Goal: Information Seeking & Learning: Check status

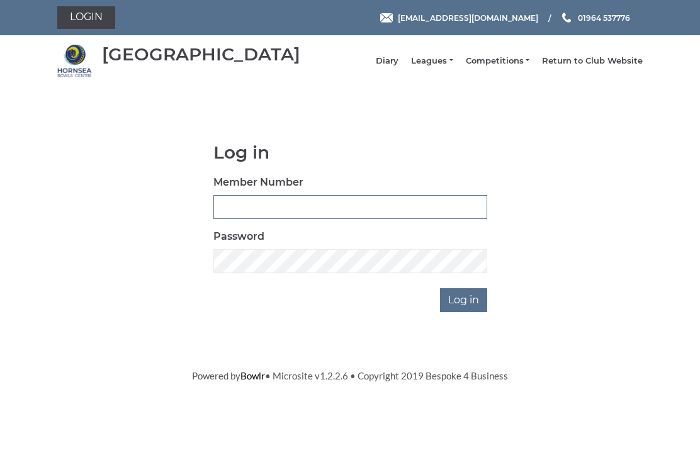
click at [272, 219] on input "Member Number" at bounding box center [350, 207] width 274 height 24
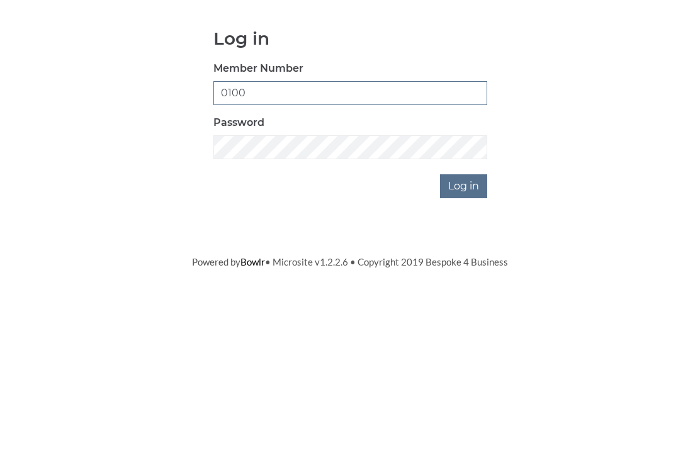
type input "0100"
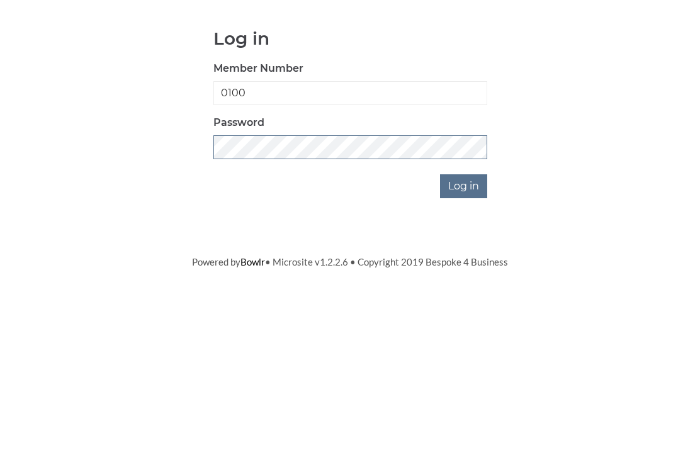
click at [465, 288] on input "Log in" at bounding box center [463, 300] width 47 height 24
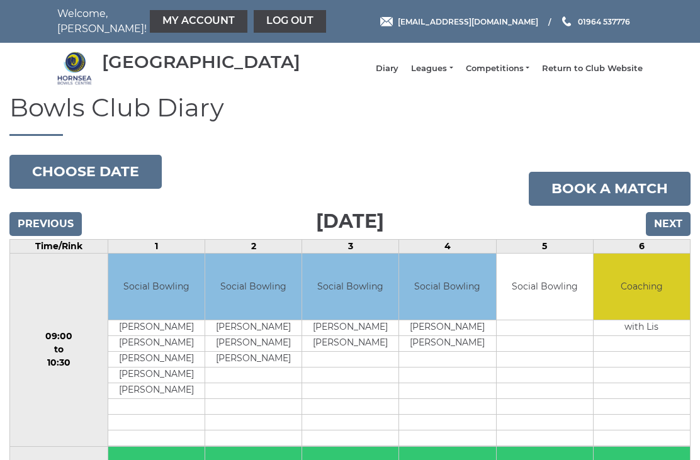
click at [453, 71] on link "Leagues" at bounding box center [432, 68] width 42 height 11
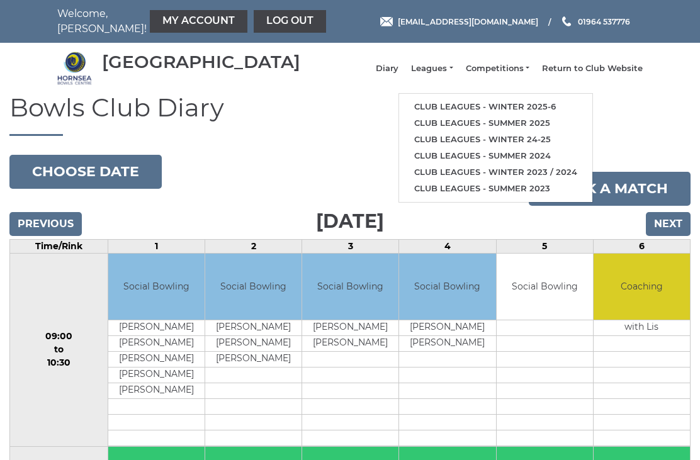
click at [528, 111] on link "Club leagues - Winter 2025-6" at bounding box center [495, 107] width 193 height 16
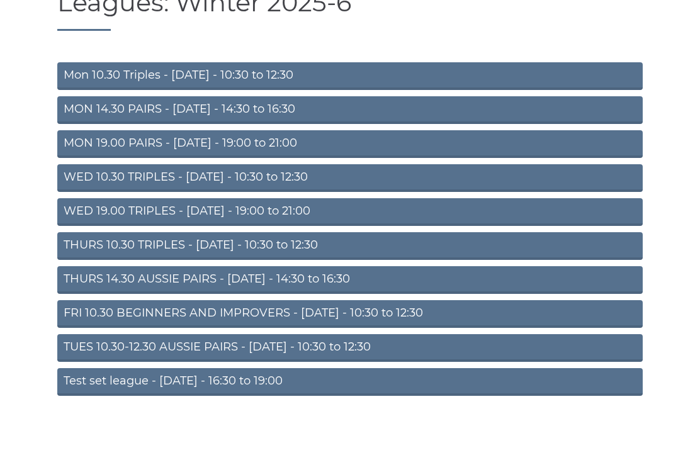
scroll to position [71, 0]
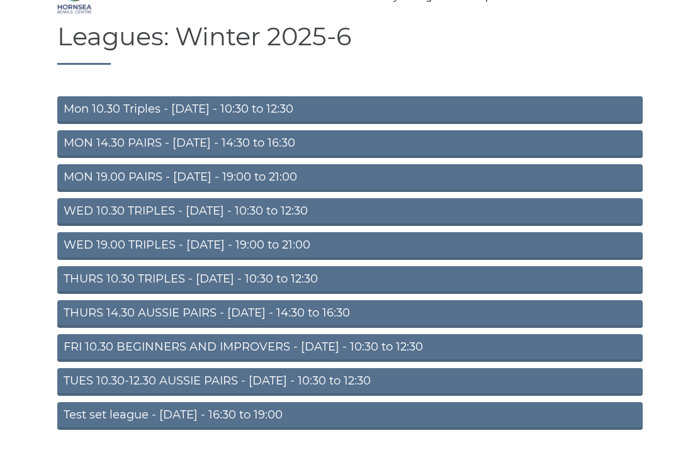
click at [271, 391] on link "TUES 10.30-12.30 AUSSIE PAIRS - Tuesday - 10:30 to 12:30" at bounding box center [350, 382] width 586 height 28
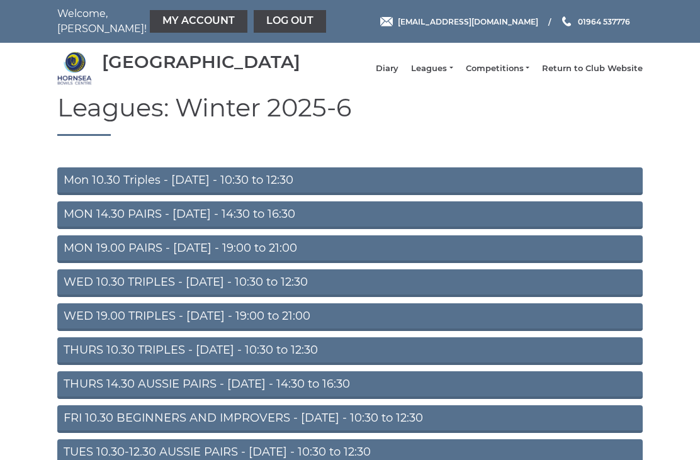
click at [399, 65] on li "Diary" at bounding box center [380, 69] width 35 height 24
click at [399, 74] on link "Diary" at bounding box center [387, 68] width 23 height 11
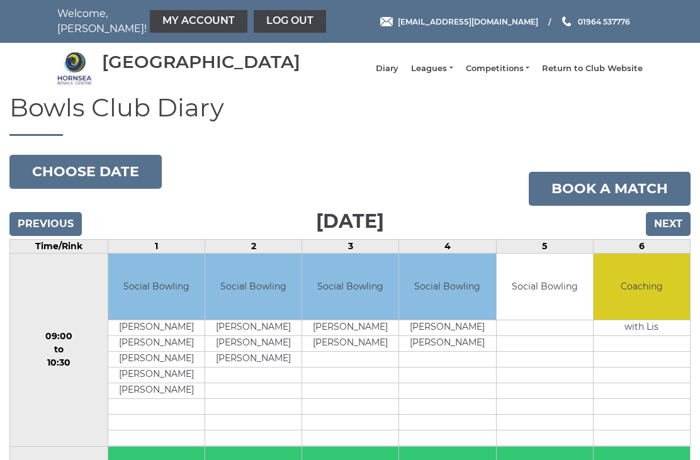
click at [674, 227] on input "Next" at bounding box center [668, 224] width 45 height 24
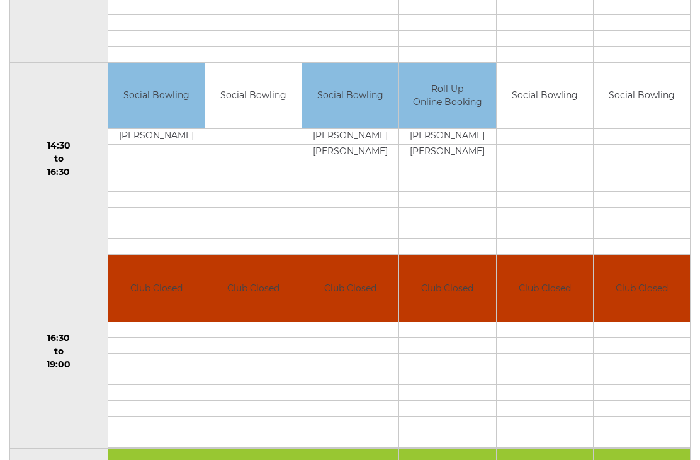
scroll to position [751, 0]
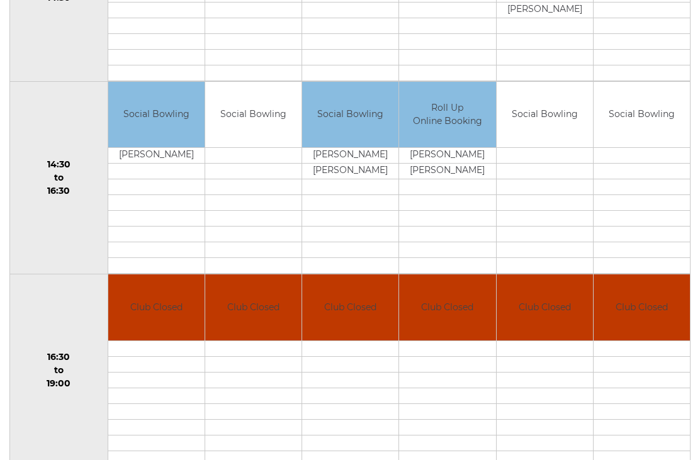
click at [455, 164] on td "[PERSON_NAME]" at bounding box center [447, 156] width 96 height 16
click at [458, 211] on td at bounding box center [447, 203] width 96 height 16
click at [453, 242] on td at bounding box center [447, 235] width 96 height 16
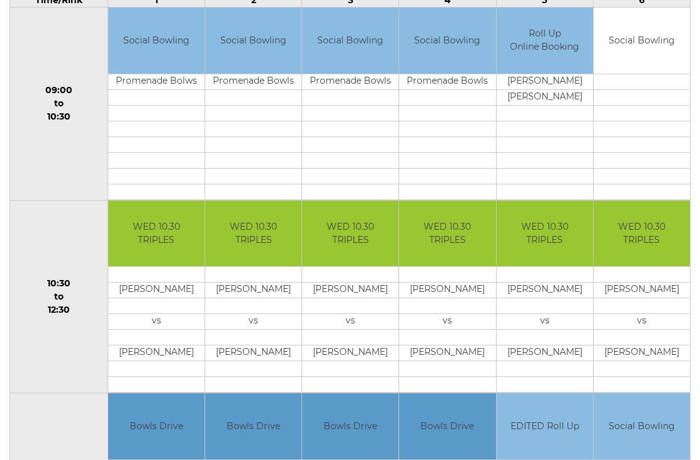
scroll to position [0, 0]
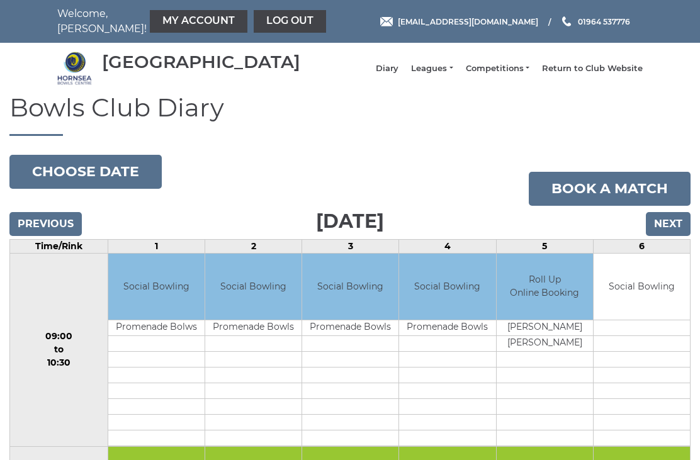
click at [104, 185] on button "Choose date" at bounding box center [85, 172] width 152 height 34
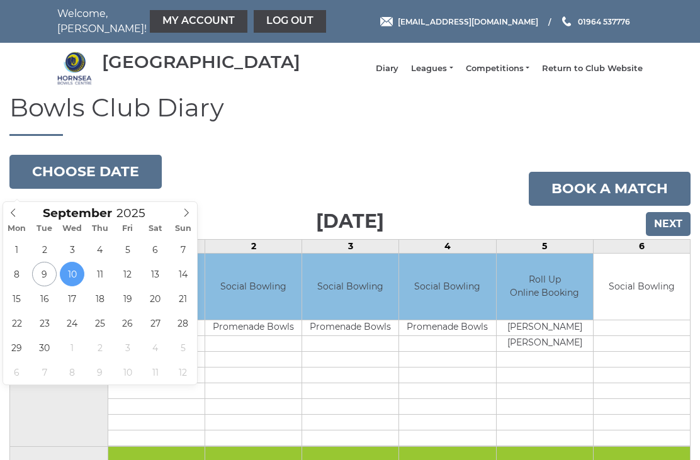
click at [184, 210] on icon at bounding box center [186, 212] width 9 height 9
click at [188, 209] on icon at bounding box center [186, 212] width 9 height 9
type input "2025-11-01"
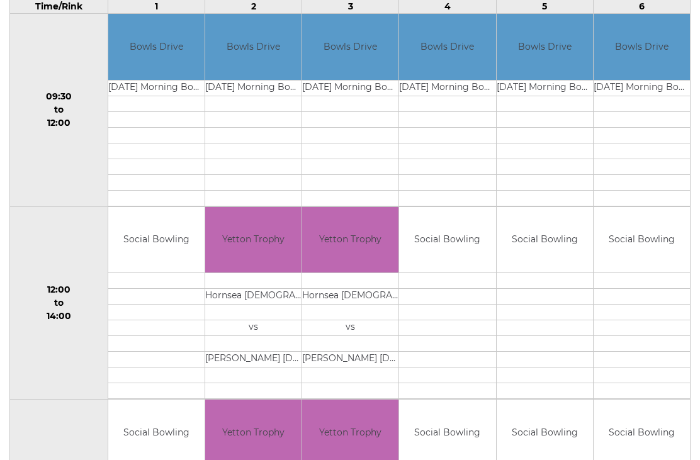
scroll to position [239, 0]
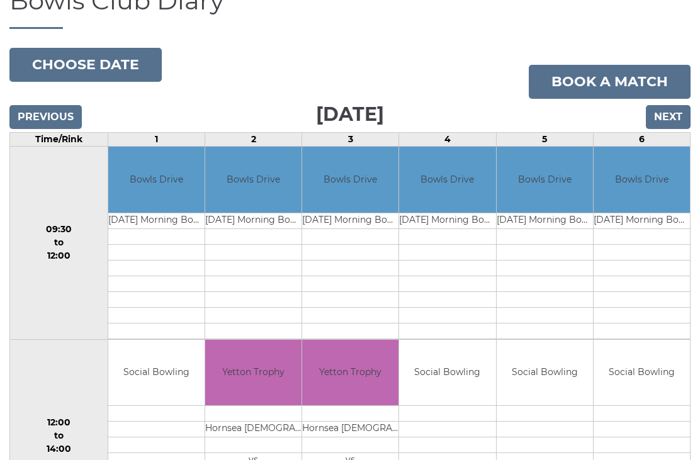
click at [671, 130] on input "Next" at bounding box center [668, 118] width 45 height 24
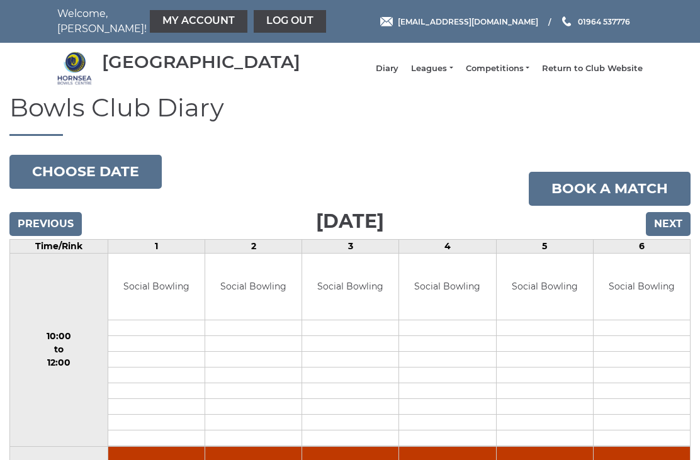
click at [669, 128] on h1 "Bowls Club Diary" at bounding box center [349, 115] width 681 height 42
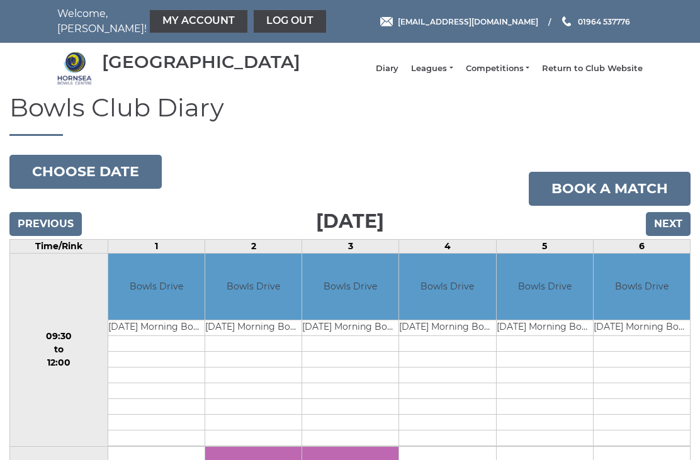
click at [257, 24] on link "Log out" at bounding box center [290, 21] width 72 height 23
